Goal: Information Seeking & Learning: Learn about a topic

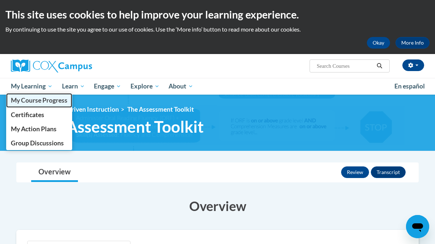
click at [27, 101] on span "My Course Progress" at bounding box center [39, 101] width 57 height 8
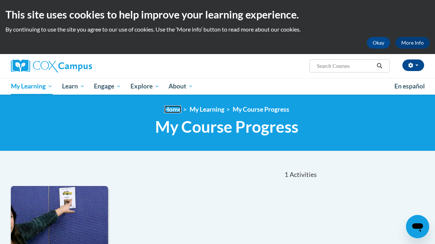
click at [169, 112] on link "Home" at bounding box center [172, 110] width 17 height 8
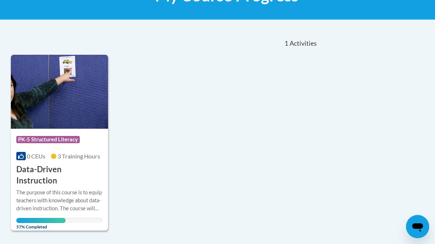
scroll to position [137, 0]
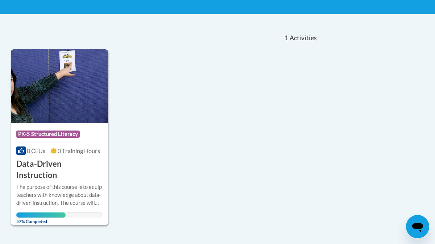
click at [62, 183] on div "The purpose of this course is to equip teachers with knowledge about data-drive…" at bounding box center [59, 195] width 86 height 24
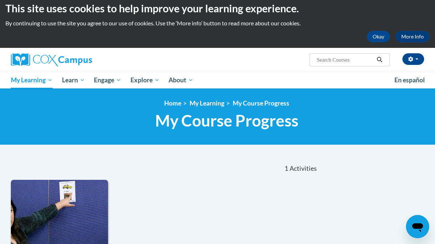
scroll to position [0, 0]
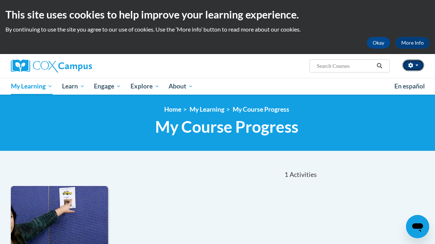
click at [419, 67] on button "button" at bounding box center [414, 65] width 22 height 12
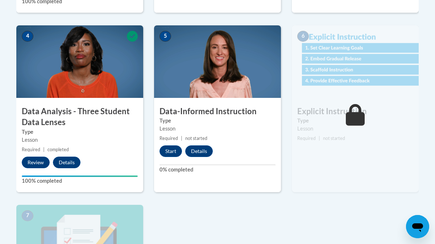
scroll to position [397, 0]
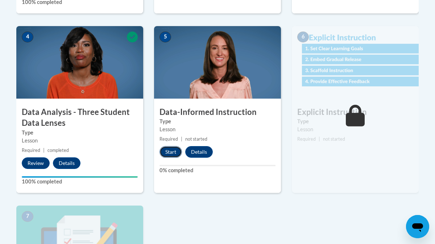
click at [171, 153] on button "Start" at bounding box center [171, 152] width 22 height 12
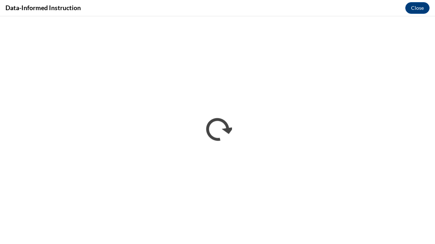
scroll to position [0, 0]
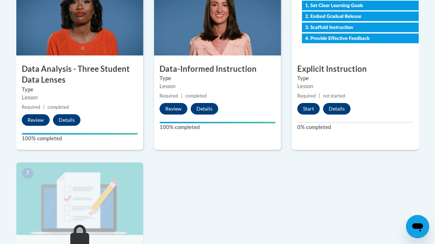
scroll to position [443, 0]
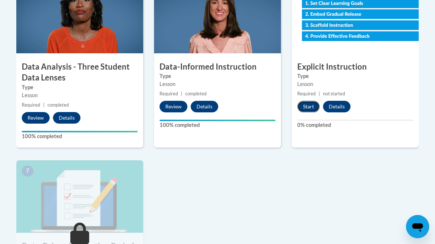
click at [310, 107] on button "Start" at bounding box center [308, 107] width 22 height 12
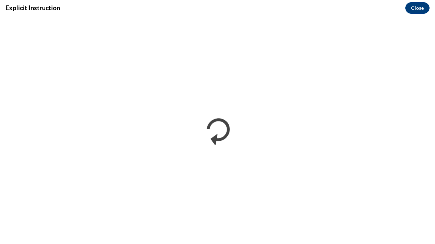
scroll to position [0, 0]
